Goal: Task Accomplishment & Management: Complete application form

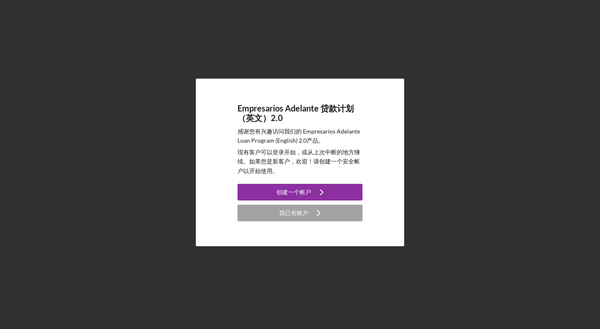
click at [289, 193] on font "创建一个帐户" at bounding box center [293, 192] width 35 height 7
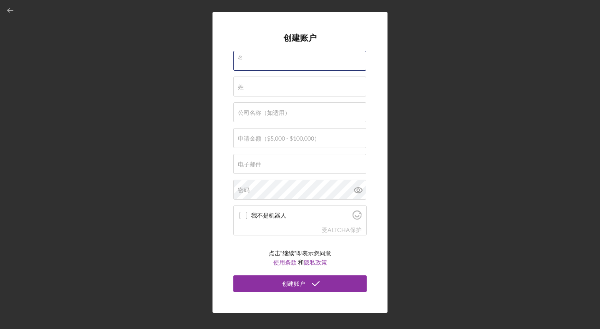
click at [271, 57] on div "名" at bounding box center [299, 61] width 133 height 21
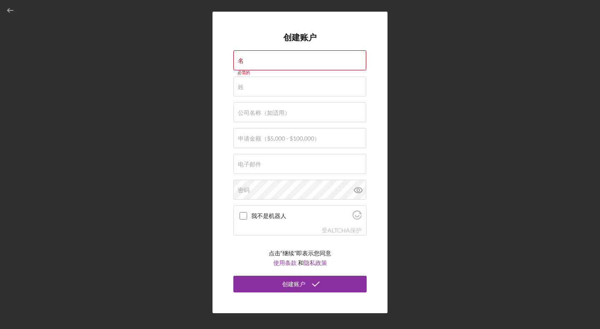
click at [223, 97] on div "创建账户 名 必需的 姓 必需的 公司名称（如适用） 申请金额（$5,000 - $100,000） 电子邮件 必需的 密码 我不是机器人 受 ALTCHA保…" at bounding box center [299, 163] width 175 height 302
click at [254, 62] on input "名" at bounding box center [299, 60] width 133 height 20
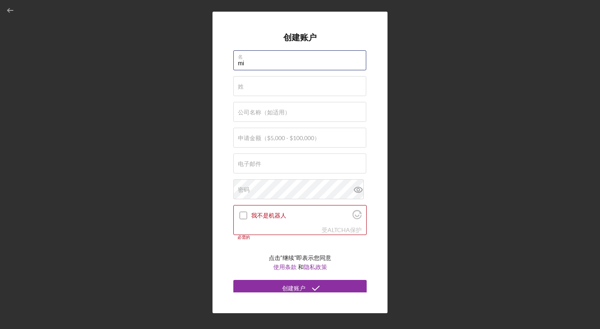
type input "m"
type input "MIN"
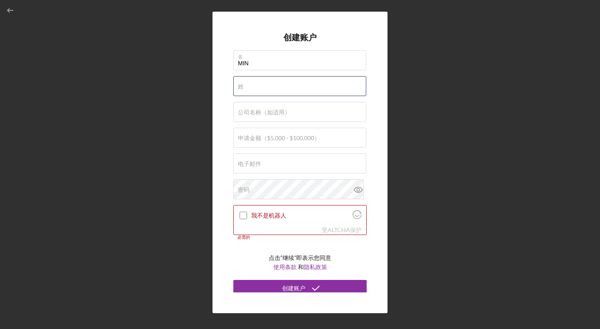
click at [249, 87] on input "姓" at bounding box center [299, 86] width 133 height 20
type input "[PERSON_NAME]"
click at [257, 110] on font "公司名称（如适用）" at bounding box center [264, 112] width 52 height 7
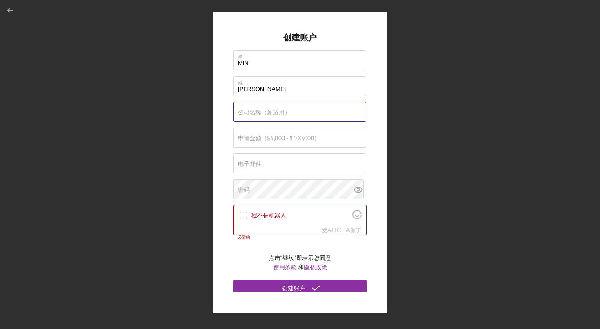
click at [257, 110] on input "公司名称（如适用）" at bounding box center [299, 112] width 133 height 20
type input "[PERSON_NAME] D Fragran"
click at [260, 140] on font "申请金额（$5,000 - $100,000）" at bounding box center [279, 138] width 82 height 7
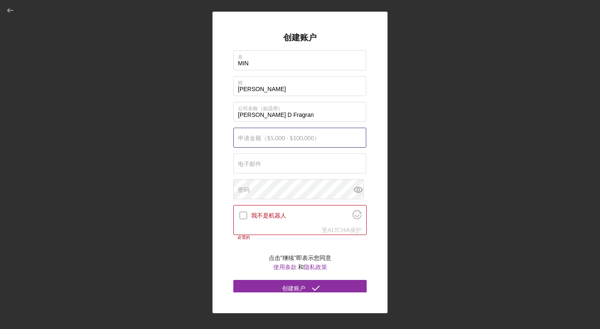
click at [260, 140] on input "申请金额（$5,000 - $100,000）" at bounding box center [299, 138] width 133 height 20
type input "$10,000"
click at [255, 166] on font "电子邮件" at bounding box center [249, 163] width 23 height 7
click at [255, 166] on input "电子邮件" at bounding box center [299, 164] width 133 height 20
type input "[EMAIL_ADDRESS][DOMAIN_NAME]"
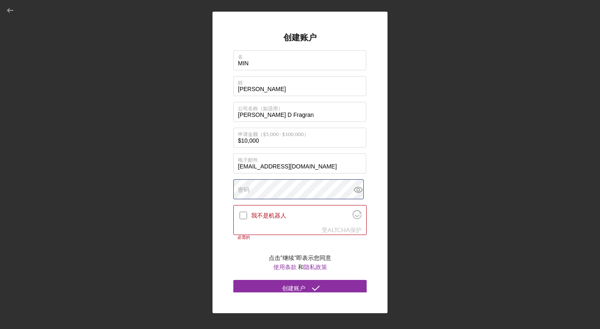
click at [248, 185] on div "密码" at bounding box center [299, 190] width 133 height 21
